Goal: Find specific page/section: Find specific page/section

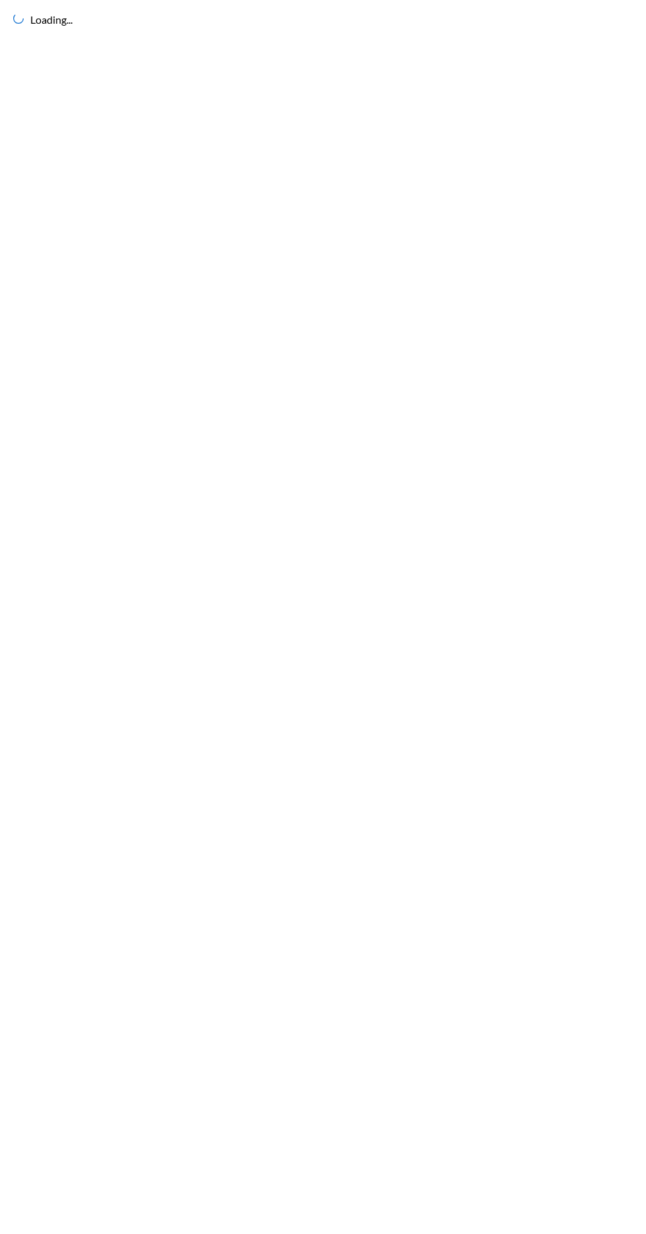
scroll to position [5, 0]
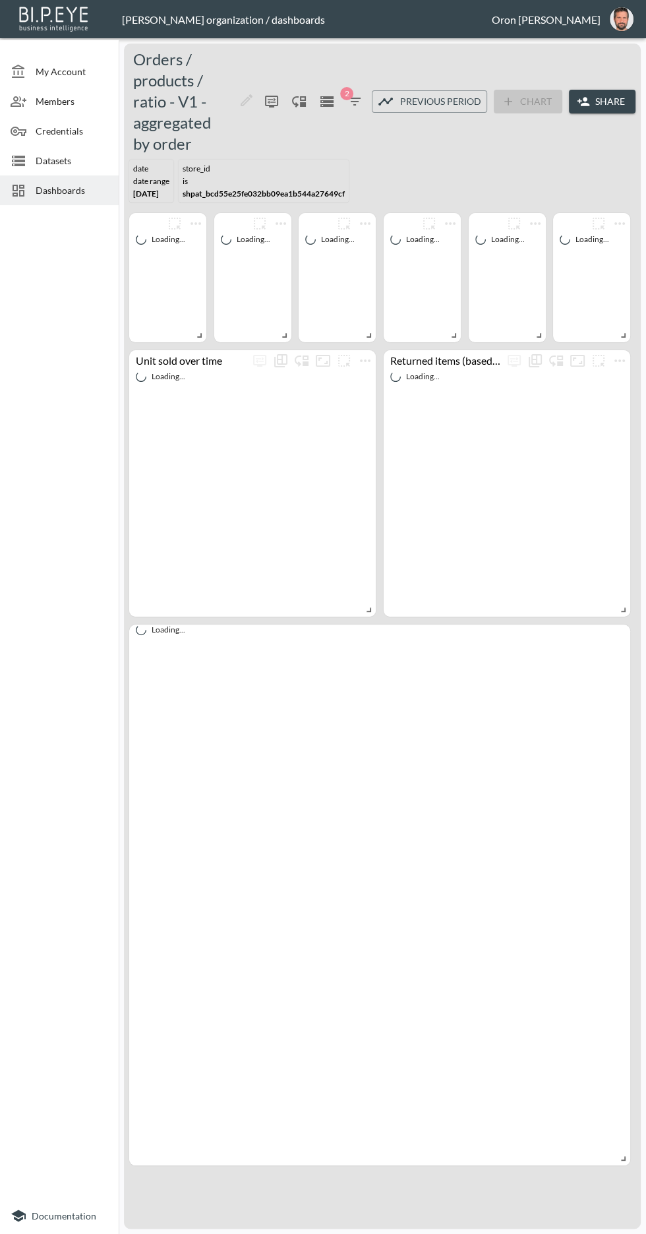
click at [38, 197] on div "Dashboards" at bounding box center [59, 190] width 119 height 30
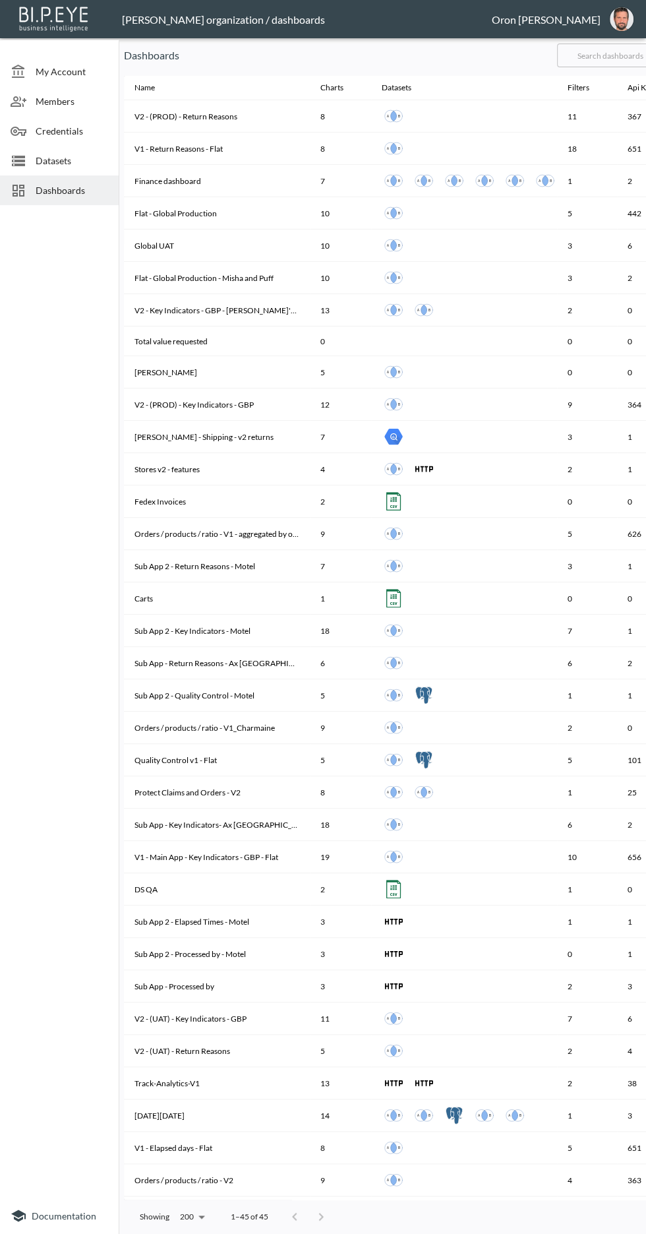
click at [606, 50] on input "text" at bounding box center [610, 55] width 107 height 33
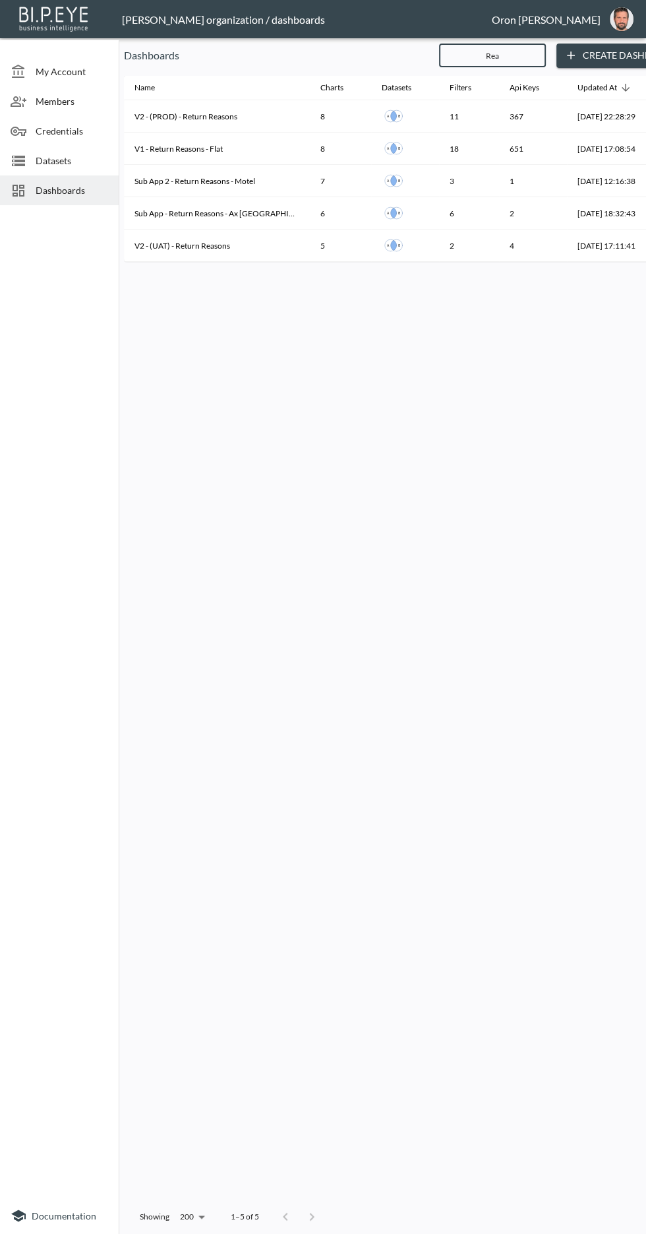
type input "Reas"
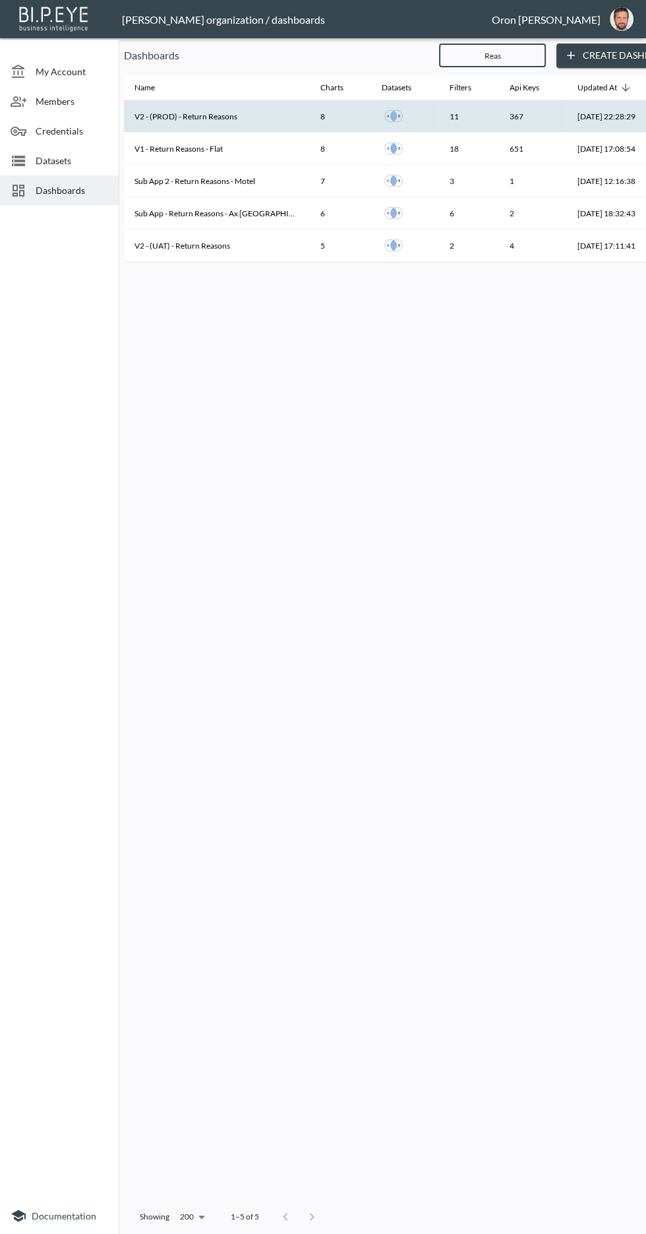
click at [243, 104] on th "V2 - (PROD) - Return Reasons" at bounding box center [217, 116] width 186 height 32
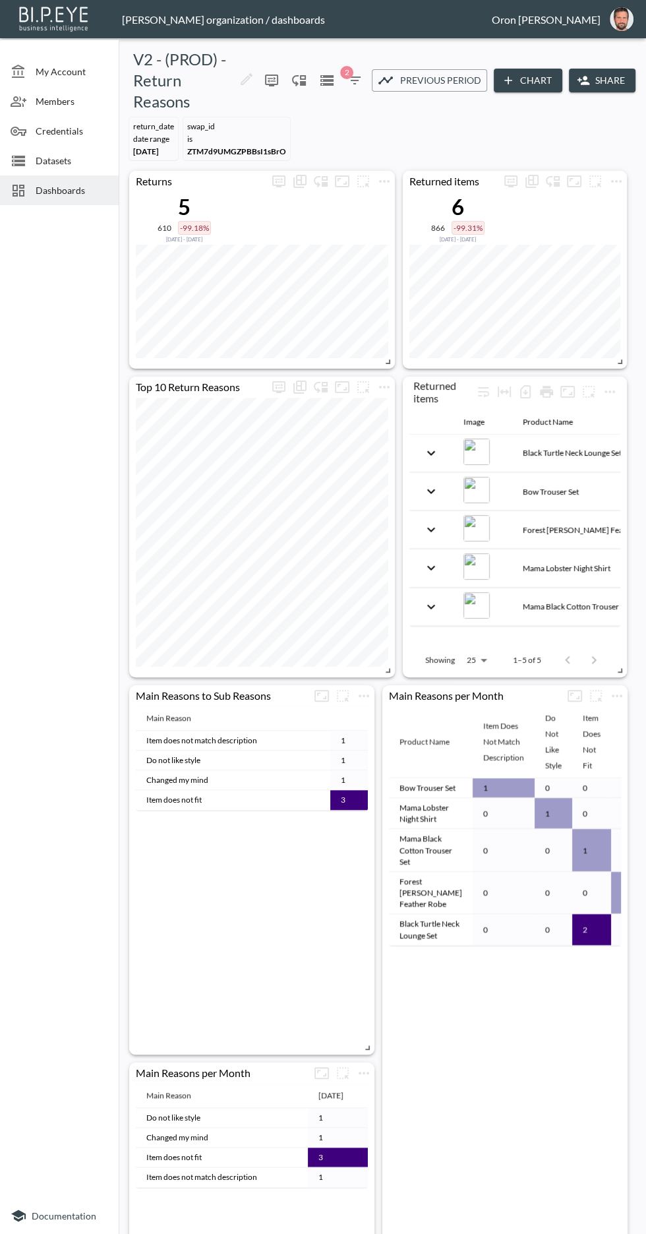
click at [381, 75] on icon "button" at bounding box center [386, 81] width 16 height 16
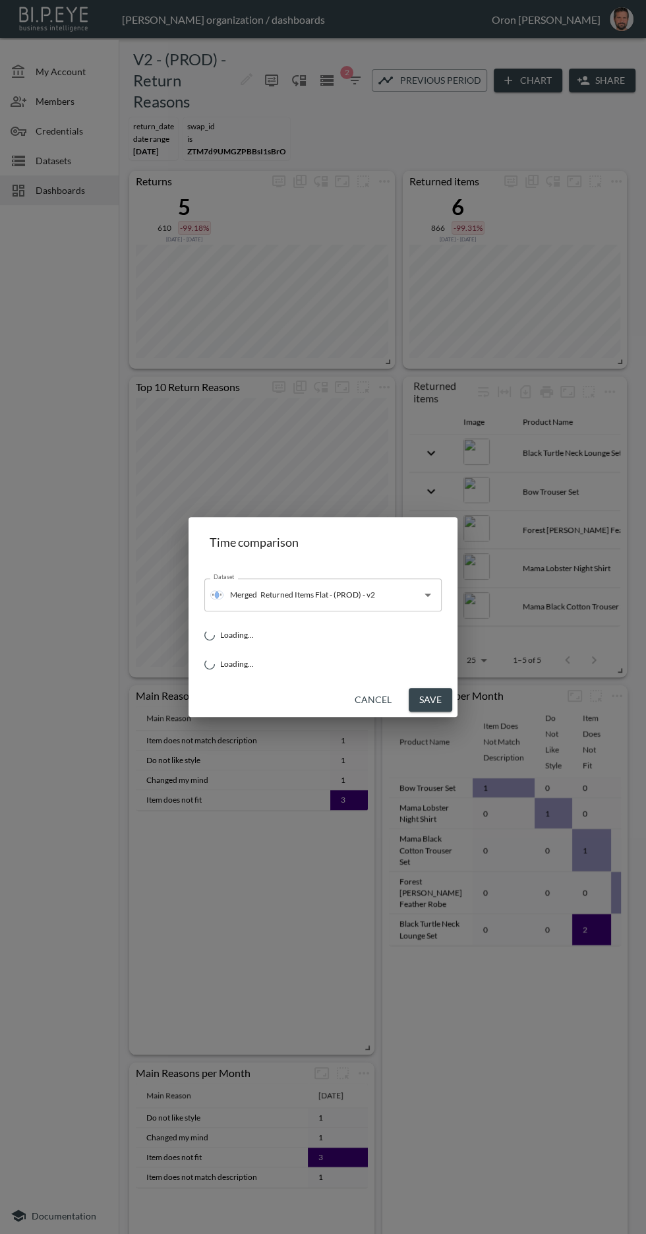
click at [360, 102] on div "Time comparison Dataset Merged Returned Items Flat - (PROD) - v2 Dataset Loadin…" at bounding box center [323, 617] width 646 height 1234
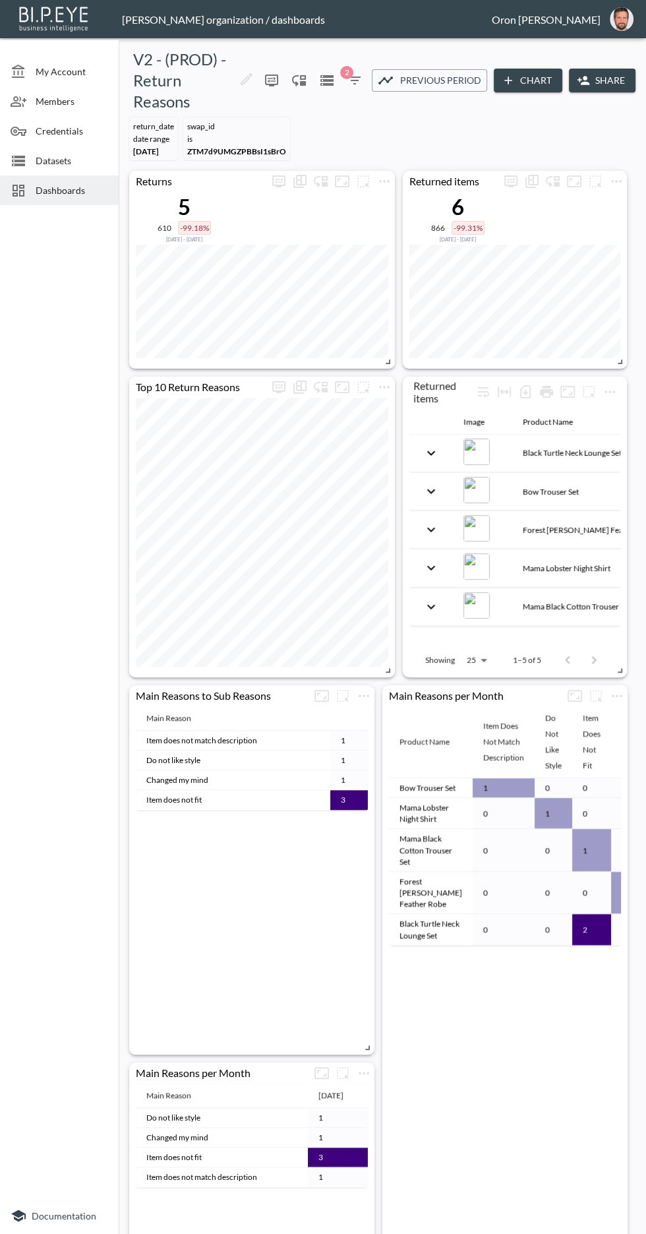
click at [353, 76] on icon "button" at bounding box center [355, 80] width 12 height 8
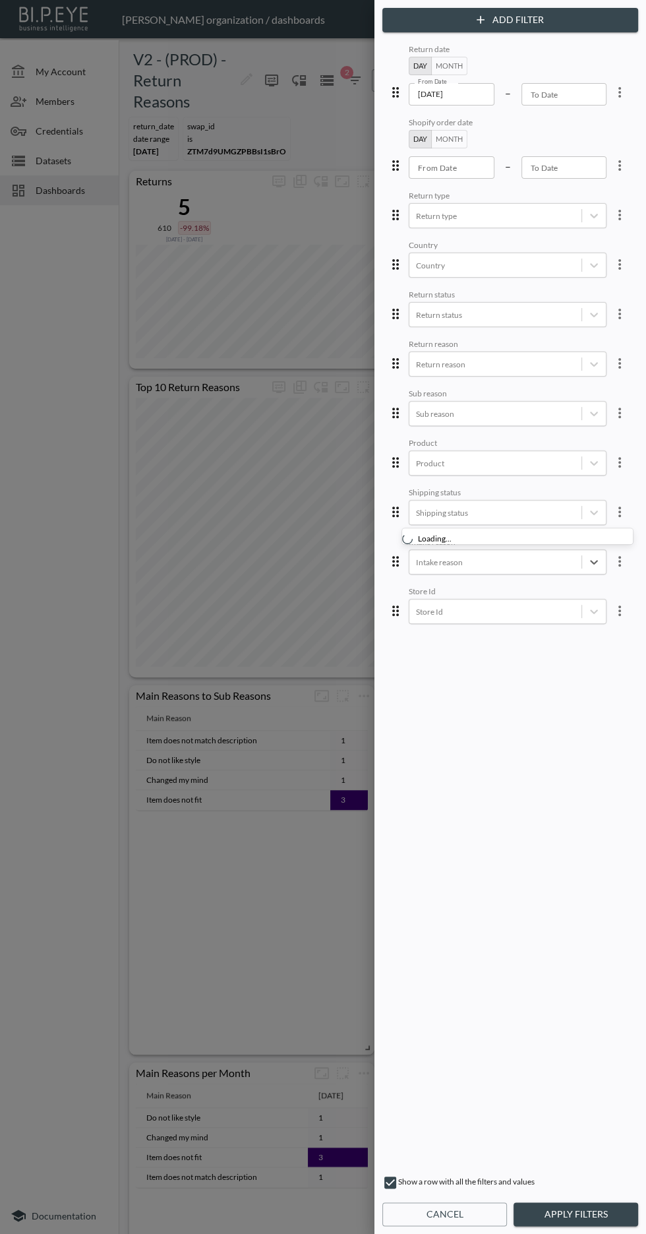
scroll to position [5, 0]
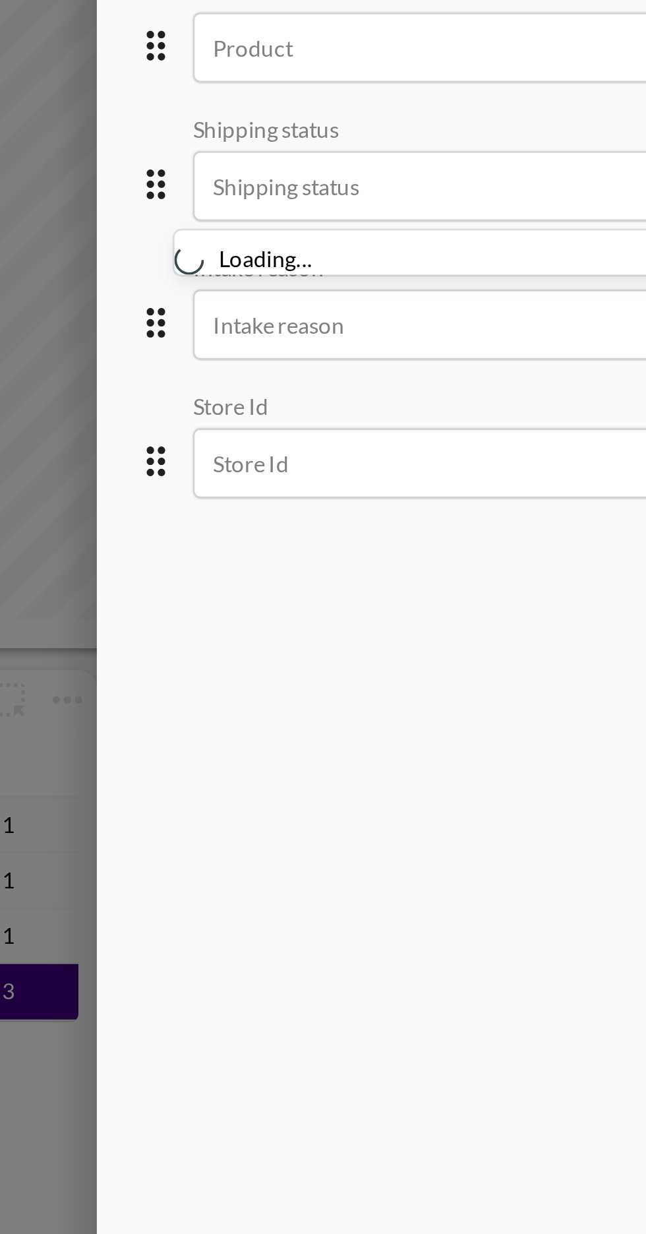
click at [528, 586] on div "Store Id" at bounding box center [508, 592] width 198 height 13
